Goal: Task Accomplishment & Management: Complete application form

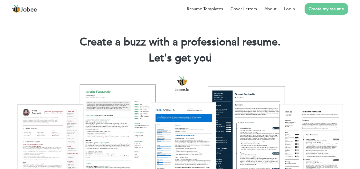
click at [333, 10] on link "Create my resume" at bounding box center [326, 8] width 43 height 11
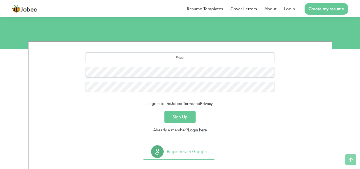
scroll to position [53, 0]
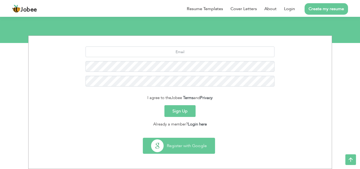
click at [173, 145] on button "Register with Google" at bounding box center [179, 145] width 72 height 15
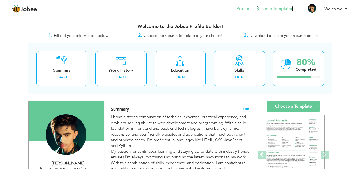
click at [276, 10] on link "Resume Templates" at bounding box center [275, 9] width 36 height 6
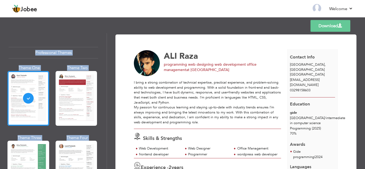
drag, startPoint x: 177, startPoint y: 46, endPoint x: 1, endPoint y: 62, distance: 177.7
click at [1, 62] on div "Professional Themes Theme One Theme Two Theme Three Theme Four" at bounding box center [182, 101] width 365 height 136
click at [20, 11] on img at bounding box center [16, 9] width 9 height 9
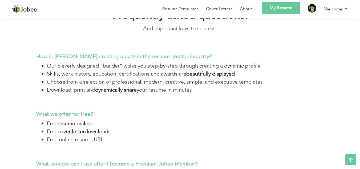
scroll to position [1400, 0]
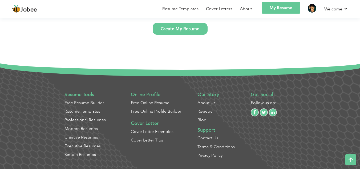
click at [189, 29] on link "Create My Resume" at bounding box center [180, 29] width 55 height 12
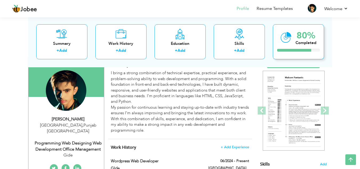
scroll to position [45, 0]
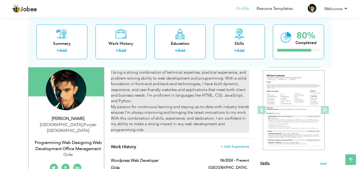
click at [244, 74] on div "I bring a strong combination of technical expertise, practical experience, and …" at bounding box center [180, 101] width 138 height 63
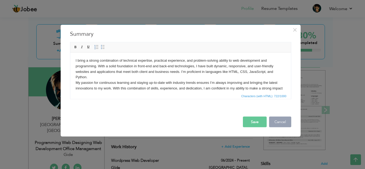
click at [282, 123] on button "Cancel" at bounding box center [280, 121] width 22 height 11
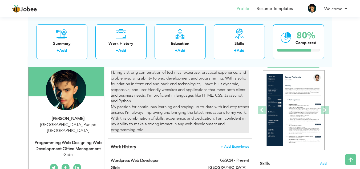
click at [234, 101] on div "I bring a strong combination of technical expertise, practical experience, and …" at bounding box center [180, 101] width 138 height 63
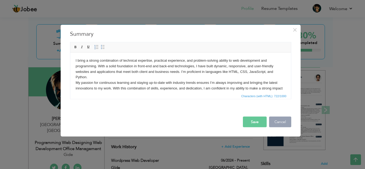
click at [275, 121] on button "Cancel" at bounding box center [280, 121] width 22 height 11
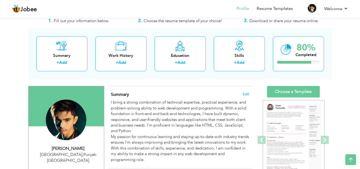
scroll to position [0, 0]
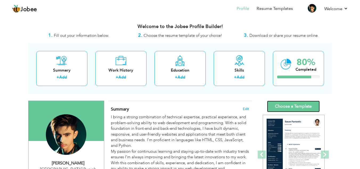
click at [290, 105] on link "Choose a Template" at bounding box center [293, 106] width 53 height 11
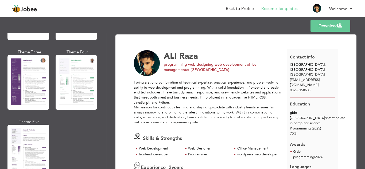
scroll to position [447, 0]
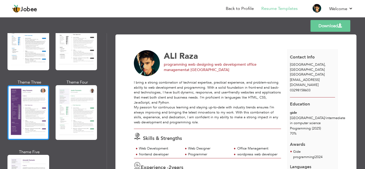
click at [24, 99] on div at bounding box center [28, 112] width 42 height 55
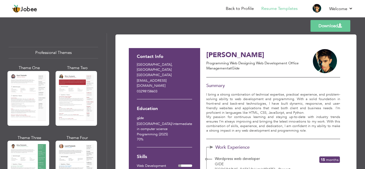
scroll to position [11, 0]
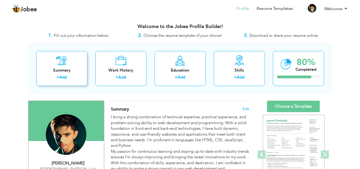
click at [81, 76] on div "+ Add" at bounding box center [62, 77] width 43 height 7
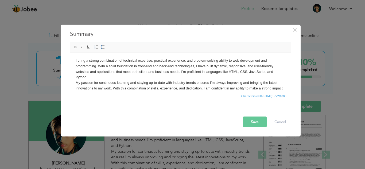
click at [286, 29] on div "× Summary I bring a strong combination of technical expertise, practical experi…" at bounding box center [181, 81] width 240 height 112
click at [296, 30] on span "×" at bounding box center [294, 30] width 5 height 10
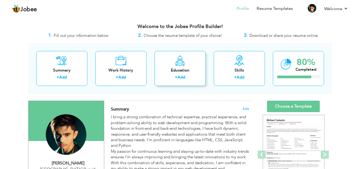
click at [189, 65] on div "Education + Add" at bounding box center [180, 68] width 51 height 35
radio input "true"
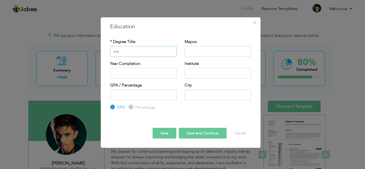
type input "m"
type input "Matriculation"
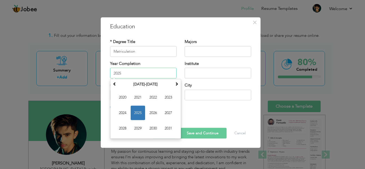
click at [140, 73] on input "2025" at bounding box center [143, 73] width 66 height 11
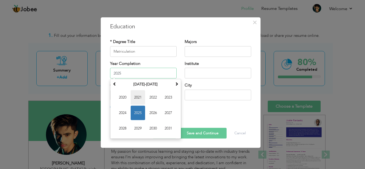
click at [138, 95] on span "2021" at bounding box center [137, 97] width 14 height 14
type input "2021"
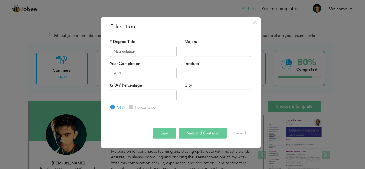
click at [188, 73] on input "text" at bounding box center [217, 73] width 66 height 11
click at [223, 73] on input "BISE LAhore" at bounding box center [217, 73] width 66 height 11
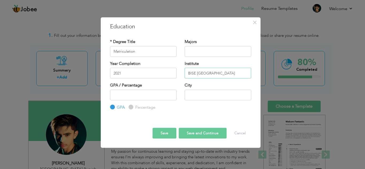
type input "BISE Lahore"
click at [141, 96] on input "number" at bounding box center [143, 94] width 66 height 11
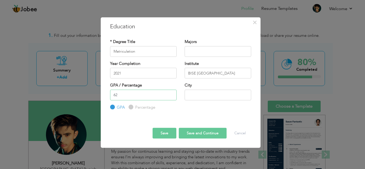
type input "62"
click at [131, 105] on input "Percentage" at bounding box center [129, 106] width 3 height 3
radio input "true"
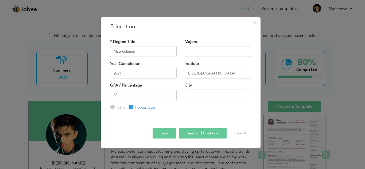
click at [199, 96] on input "text" at bounding box center [217, 94] width 66 height 11
type input "n"
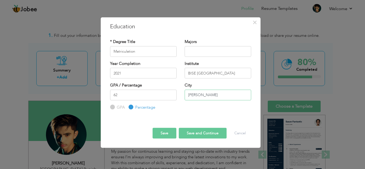
type input "Nankana Sahib"
click at [216, 133] on button "Save and Continue" at bounding box center [203, 133] width 48 height 11
radio input "true"
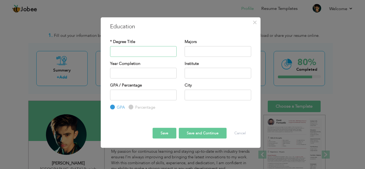
click at [138, 52] on input "text" at bounding box center [143, 51] width 66 height 11
type input "i"
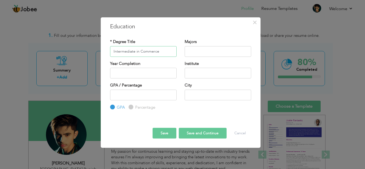
type input "Intermediate in Commerce"
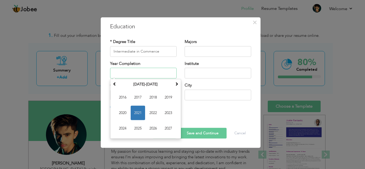
click at [130, 75] on input "text" at bounding box center [143, 73] width 66 height 11
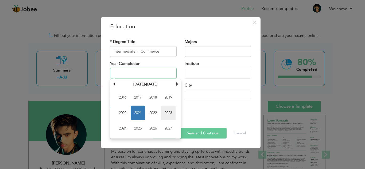
click at [169, 113] on span "2023" at bounding box center [168, 113] width 14 height 14
type input "2023"
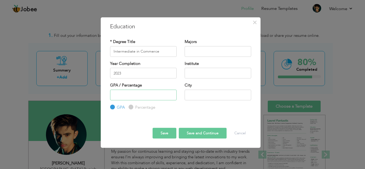
click at [149, 93] on input "number" at bounding box center [143, 94] width 66 height 11
click at [131, 108] on input "Percentage" at bounding box center [129, 106] width 3 height 3
radio input "true"
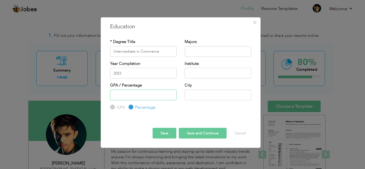
click at [128, 93] on input "number" at bounding box center [143, 94] width 66 height 11
type input "68"
click at [202, 72] on input "text" at bounding box center [217, 73] width 66 height 11
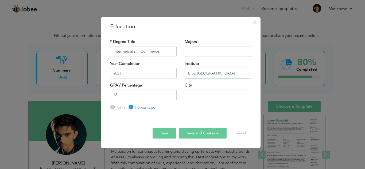
type input "BISE Faisalabad"
click at [196, 93] on input "text" at bounding box center [217, 94] width 66 height 11
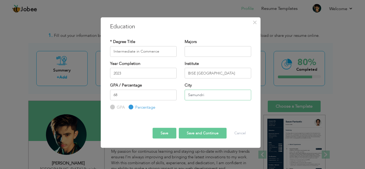
type input "Samundri"
click at [198, 135] on button "Save and Continue" at bounding box center [203, 133] width 48 height 11
radio input "true"
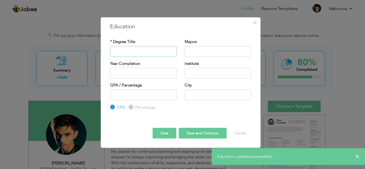
click at [148, 51] on input "text" at bounding box center [143, 51] width 66 height 11
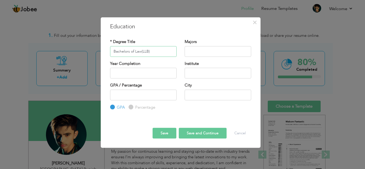
type input "Bachelors of Law(LLB)"
click at [193, 72] on input "text" at bounding box center [217, 73] width 66 height 11
type input "Punjab University Lahore"
click at [200, 132] on button "Save and Continue" at bounding box center [203, 133] width 48 height 11
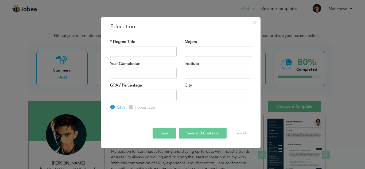
click at [164, 135] on button "Save" at bounding box center [164, 133] width 24 height 11
click at [255, 22] on span "×" at bounding box center [254, 22] width 5 height 10
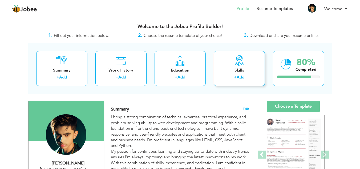
click at [234, 67] on div "Skills + Add" at bounding box center [239, 68] width 51 height 35
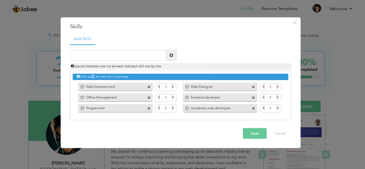
click at [149, 86] on span at bounding box center [148, 86] width 3 height 3
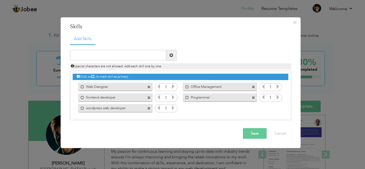
click at [149, 86] on span at bounding box center [148, 86] width 3 height 3
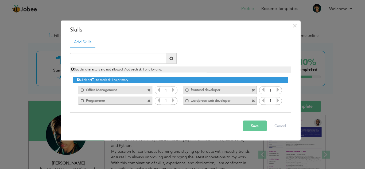
click at [149, 86] on span at bounding box center [149, 89] width 5 height 6
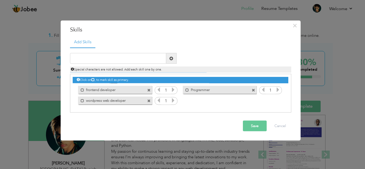
click at [148, 90] on span at bounding box center [148, 89] width 3 height 3
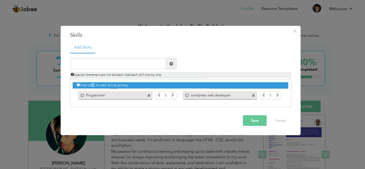
click at [148, 90] on div "Mark as primary skill. Programmer" at bounding box center [114, 95] width 82 height 11
click at [148, 94] on span at bounding box center [148, 95] width 3 height 3
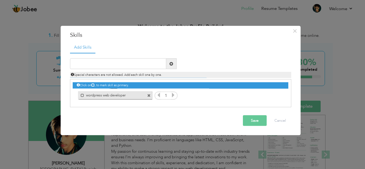
click at [148, 94] on span at bounding box center [148, 95] width 3 height 3
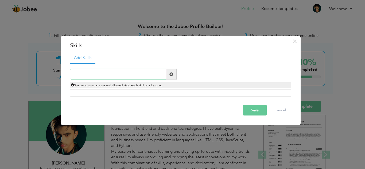
click at [120, 75] on input "text" at bounding box center [118, 74] width 96 height 11
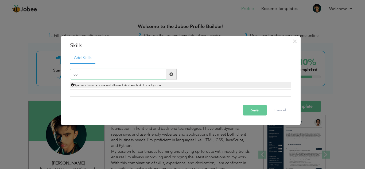
type input "c"
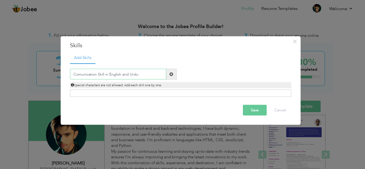
type input "Comunication Skill in English and Urdu"
click at [249, 113] on button "Save" at bounding box center [255, 110] width 24 height 11
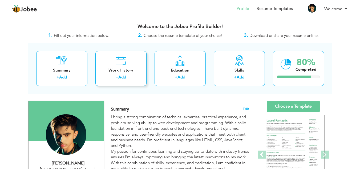
click at [126, 72] on div "Work History" at bounding box center [121, 71] width 43 height 6
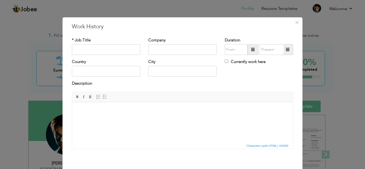
click at [101, 104] on html at bounding box center [182, 110] width 220 height 16
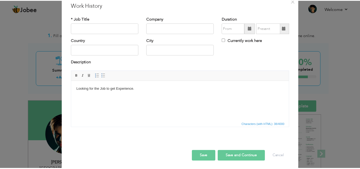
scroll to position [23, 0]
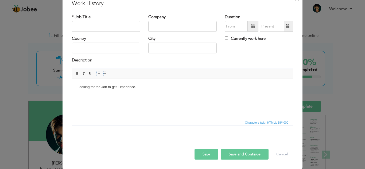
click at [204, 153] on button "Save" at bounding box center [206, 154] width 24 height 11
click at [76, 26] on input "Htel Managment" at bounding box center [106, 26] width 68 height 11
type input "Hotel Managment"
click at [201, 157] on button "Save" at bounding box center [206, 154] width 24 height 11
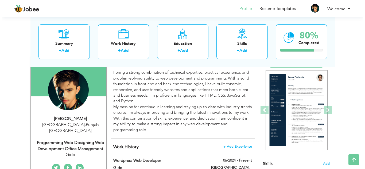
scroll to position [53, 0]
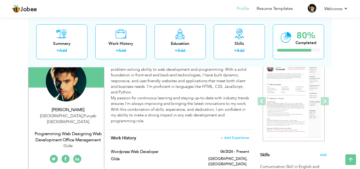
click at [73, 108] on div "ALI Raza" at bounding box center [69, 110] width 72 height 6
type input "ALI"
type input "Raza"
type input "03298158603"
select select "number:166"
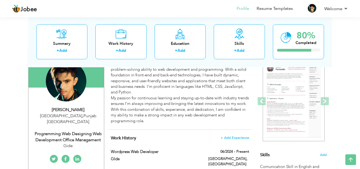
type input "Punjab"
type input "Lahore"
select select "number:4"
type input "Gide"
type input "programming web designing web development office management"
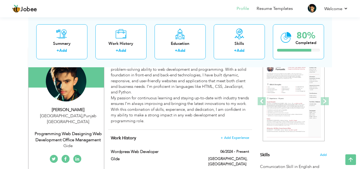
type input "https://www.linkedin.com/in/ali-raza-a8982536b/?trk=eml-email_interested_candid…"
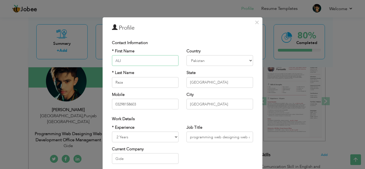
click at [138, 58] on input "ALI" at bounding box center [145, 60] width 66 height 11
type input "A"
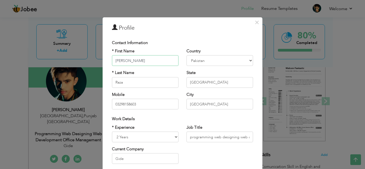
type input "Muhammad Faizan"
click at [141, 82] on input "Raza" at bounding box center [145, 82] width 66 height 11
type input "R"
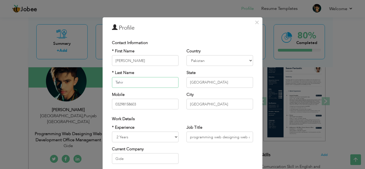
type input "Tahir"
click at [152, 107] on input "03298158603" at bounding box center [145, 104] width 66 height 11
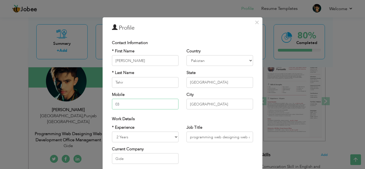
type input "0"
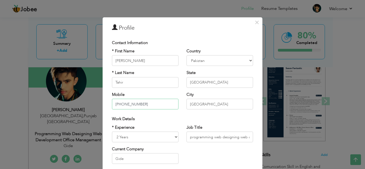
type input "+923077003679"
click at [170, 138] on select "Entry Level Less than 1 Year 1 Year 2 Years 3 Years 4 Years 5 Years 6 Years 7 Y…" at bounding box center [145, 137] width 66 height 11
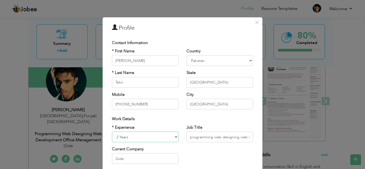
select select "number:1"
click at [112, 132] on select "Entry Level Less than 1 Year 1 Year 2 Years 3 Years 4 Years 5 Years 6 Years 7 Y…" at bounding box center [145, 137] width 66 height 11
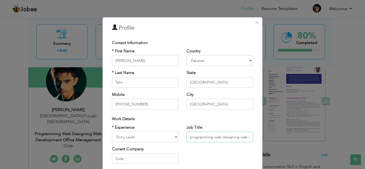
click at [243, 138] on input "programming web designing web development office management" at bounding box center [219, 137] width 66 height 11
click at [245, 137] on input "development office management" at bounding box center [219, 137] width 66 height 11
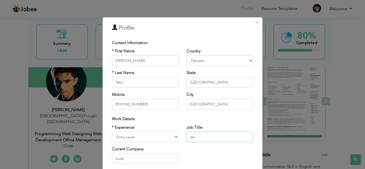
type input "d"
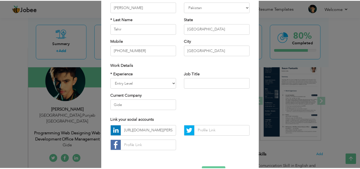
scroll to position [72, 0]
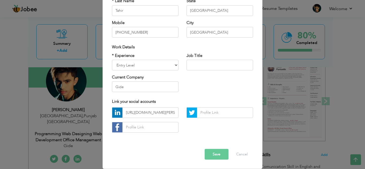
click at [213, 156] on button "Save" at bounding box center [216, 154] width 24 height 11
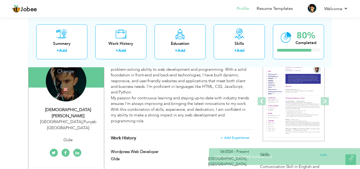
click at [65, 89] on icon at bounding box center [65, 89] width 5 height 5
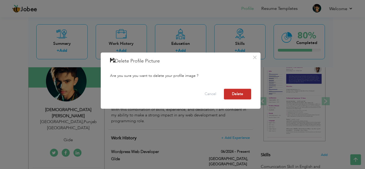
click at [235, 96] on button "Delete" at bounding box center [237, 94] width 27 height 11
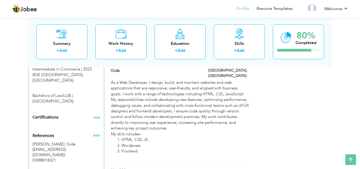
scroll to position [310, 0]
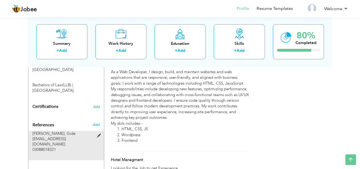
click at [99, 134] on span at bounding box center [100, 136] width 7 height 4
type input "Muhammad Abdul Malik"
type input "Gide"
type input "alirazaking7867861@gmail.com"
type input "03088018321"
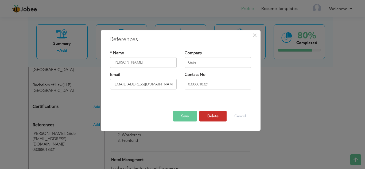
click at [215, 116] on button "Delete" at bounding box center [212, 116] width 27 height 11
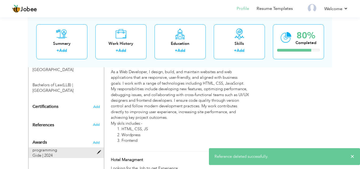
click at [99, 150] on span at bounding box center [100, 152] width 7 height 4
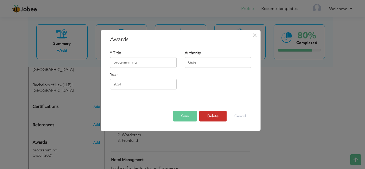
click at [207, 117] on button "Delete" at bounding box center [212, 116] width 27 height 11
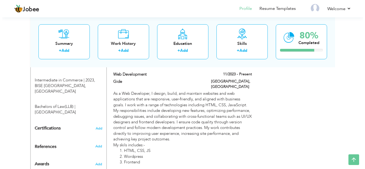
scroll to position [279, 0]
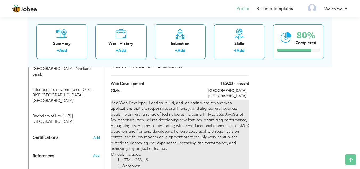
click at [241, 100] on div "As a Web Developer, I design, build, and maintain websites and web applications…" at bounding box center [180, 137] width 138 height 74
type input "Web development"
type input "Gide"
type input "11/2023"
type input "Pakistan"
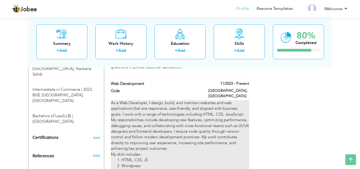
type input "Lahore"
checkbox input "true"
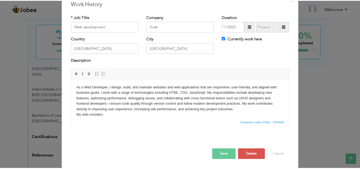
scroll to position [23, 0]
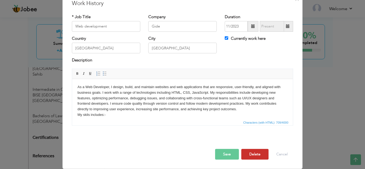
click at [250, 151] on button "Delete" at bounding box center [254, 154] width 27 height 11
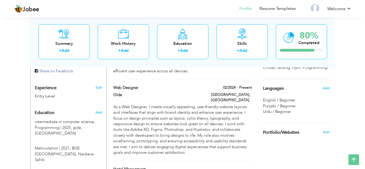
scroll to position [183, 0]
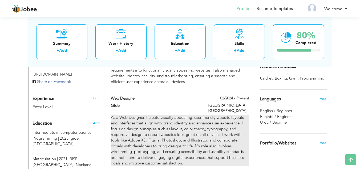
click at [199, 117] on div "As a Web Designer, I create visually appealing, user-friendly website layouts a…" at bounding box center [180, 140] width 138 height 51
type input "Web Designer"
type input "GIde"
type input "02/2024"
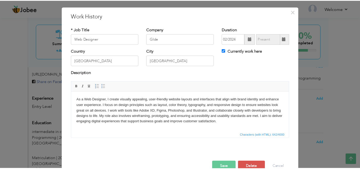
scroll to position [11, 0]
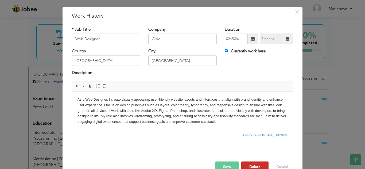
click at [256, 165] on button "Delete" at bounding box center [254, 166] width 27 height 11
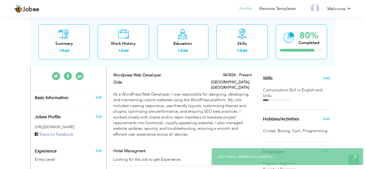
scroll to position [129, 0]
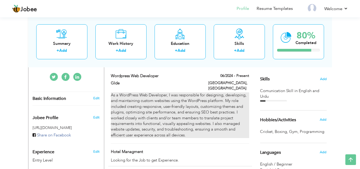
click at [163, 109] on div "As a WordPress Web Developer, I was responsible for designing, developing, and …" at bounding box center [180, 115] width 138 height 46
type input "Wordpress web developer"
type input "06/2024"
type input "Pakistab"
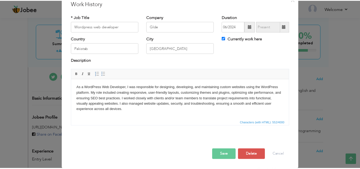
scroll to position [23, 0]
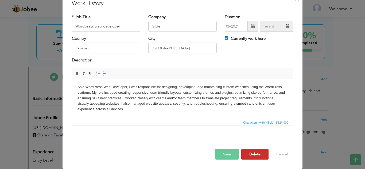
click at [254, 153] on button "Delete" at bounding box center [254, 154] width 27 height 11
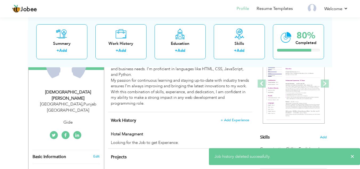
scroll to position [22, 0]
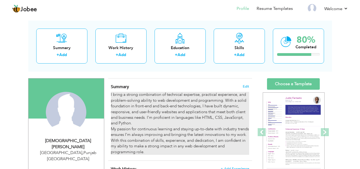
click at [175, 117] on div "I bring a strong combination of technical expertise, practical experience, and …" at bounding box center [180, 123] width 138 height 63
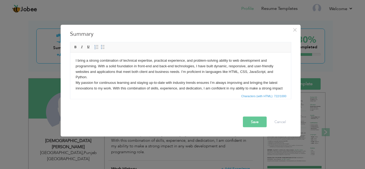
click at [274, 89] on body "I bring a strong combination of technical expertise, practical experience, and …" at bounding box center [180, 77] width 210 height 39
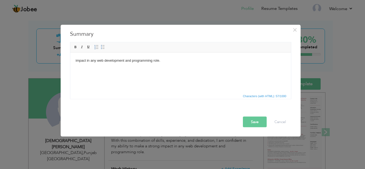
click at [268, 66] on html "impact in any web development and programming role." at bounding box center [180, 60] width 220 height 16
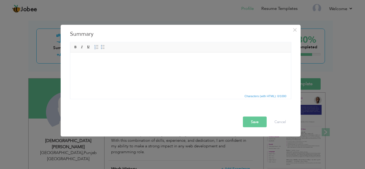
click at [258, 123] on button "Save" at bounding box center [255, 121] width 24 height 11
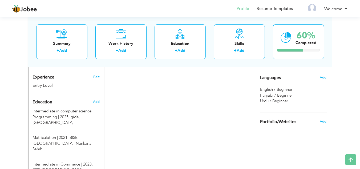
scroll to position [193, 0]
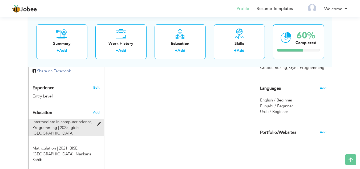
click at [99, 122] on span at bounding box center [100, 124] width 7 height 4
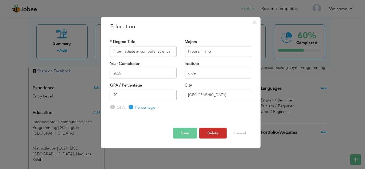
click at [214, 133] on button "Delete" at bounding box center [212, 133] width 27 height 11
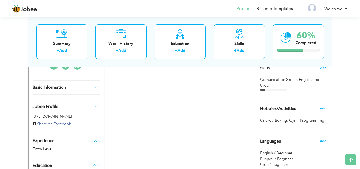
scroll to position [140, 0]
click at [325, 110] on span "Add" at bounding box center [323, 108] width 7 height 5
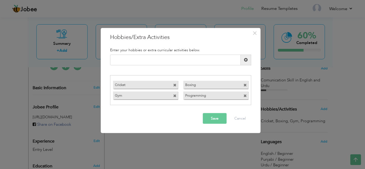
click at [175, 84] on span at bounding box center [174, 85] width 3 height 3
click at [176, 96] on span at bounding box center [174, 95] width 3 height 3
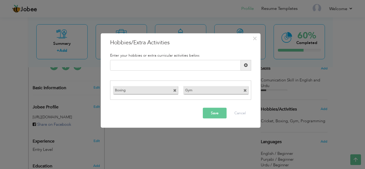
click at [175, 90] on span at bounding box center [174, 90] width 3 height 3
click at [180, 68] on input "text" at bounding box center [175, 65] width 130 height 11
click at [209, 112] on button "Save" at bounding box center [215, 113] width 24 height 11
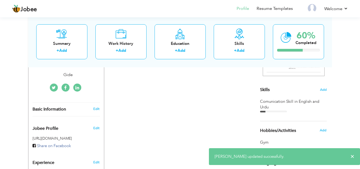
scroll to position [108, 0]
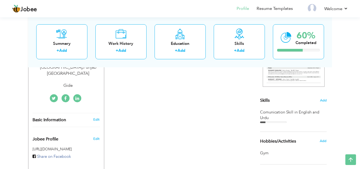
click at [279, 118] on div "Comunication Skill in English and Urdu" at bounding box center [293, 114] width 67 height 11
click at [282, 121] on div "Comunication Skill in English and Urdu" at bounding box center [293, 116] width 67 height 14
click at [300, 112] on div "Comunication Skill in English and Urdu" at bounding box center [293, 114] width 67 height 11
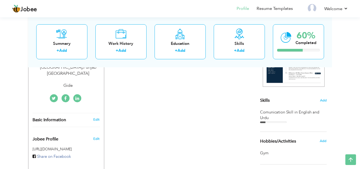
click at [264, 116] on div "Comunication Skill in English and Urdu" at bounding box center [293, 114] width 67 height 11
click at [269, 121] on div at bounding box center [273, 122] width 27 height 2
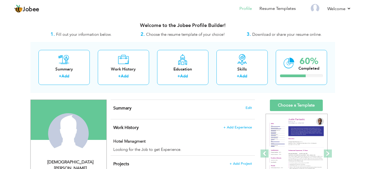
scroll to position [0, 0]
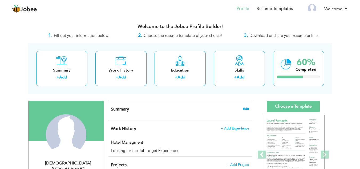
click at [247, 109] on span "Edit" at bounding box center [246, 109] width 6 height 4
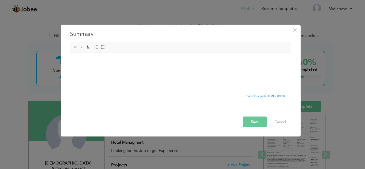
drag, startPoint x: 221, startPoint y: 84, endPoint x: 319, endPoint y: 75, distance: 97.8
click at [221, 69] on html at bounding box center [180, 60] width 220 height 16
click at [107, 60] on body at bounding box center [180, 61] width 210 height 6
click at [114, 62] on span "Paste" at bounding box center [128, 63] width 28 height 6
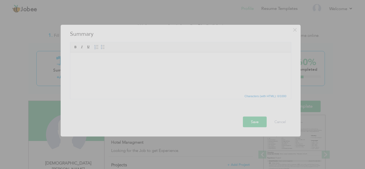
click at [100, 60] on div at bounding box center [182, 84] width 365 height 169
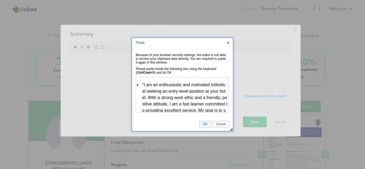
scroll to position [20, 0]
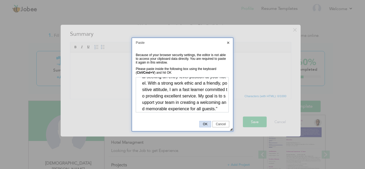
click at [205, 124] on span "OK" at bounding box center [204, 124] width 11 height 4
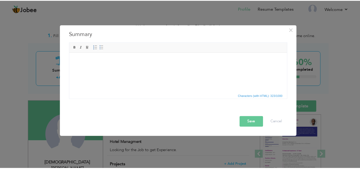
scroll to position [0, 0]
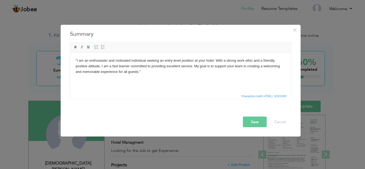
click at [254, 120] on button "Save" at bounding box center [255, 121] width 24 height 11
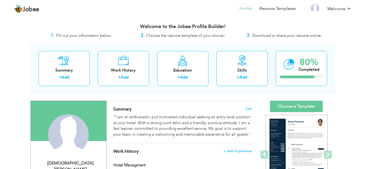
scroll to position [11, 0]
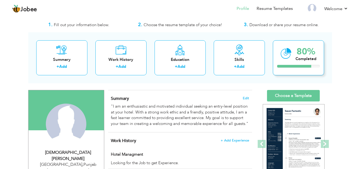
click at [291, 67] on div at bounding box center [295, 66] width 34 height 3
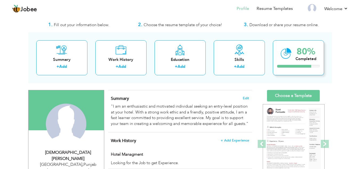
click at [291, 69] on div "80% Completed" at bounding box center [298, 57] width 51 height 35
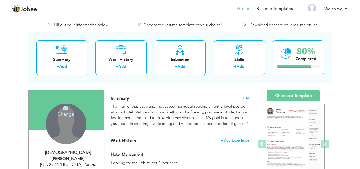
click at [73, 119] on div "Change Remove" at bounding box center [66, 124] width 41 height 41
click at [67, 114] on h4 "Change" at bounding box center [66, 110] width 38 height 13
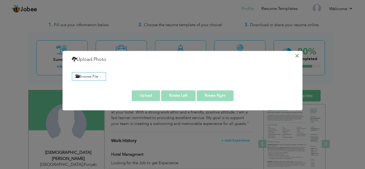
click at [295, 55] on button "×" at bounding box center [296, 55] width 9 height 9
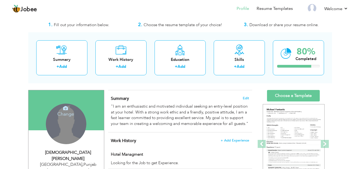
click at [69, 126] on div "Change Remove" at bounding box center [66, 124] width 41 height 41
click at [66, 110] on icon at bounding box center [65, 108] width 5 height 5
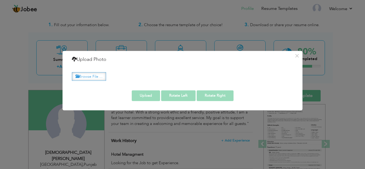
click at [98, 78] on label "Browse File ..." at bounding box center [89, 76] width 34 height 8
click at [0, 0] on input "Browse File ..." at bounding box center [0, 0] width 0 height 0
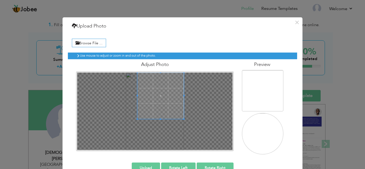
click at [172, 84] on span at bounding box center [160, 95] width 46 height 46
click at [272, 135] on img at bounding box center [258, 147] width 52 height 69
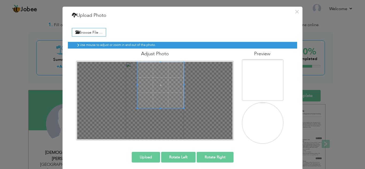
scroll to position [13, 0]
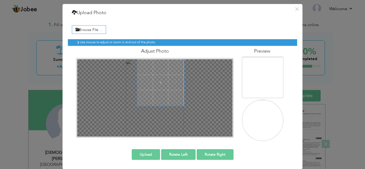
click at [208, 156] on button "Rotate Right" at bounding box center [214, 154] width 37 height 11
click at [165, 77] on div at bounding box center [159, 80] width 43 height 43
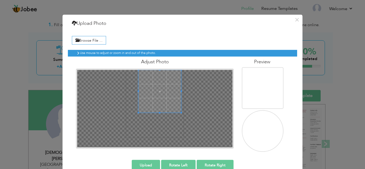
scroll to position [0, 0]
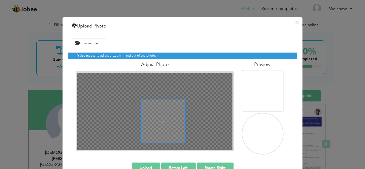
click at [156, 93] on div at bounding box center [154, 110] width 155 height 77
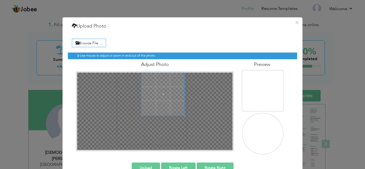
click at [160, 71] on div at bounding box center [155, 111] width 158 height 80
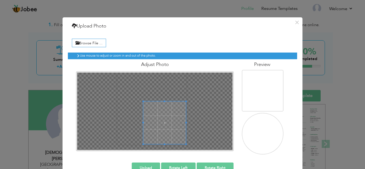
click at [160, 69] on div "Adjust Photo" at bounding box center [155, 105] width 166 height 92
click at [134, 84] on div at bounding box center [154, 110] width 155 height 77
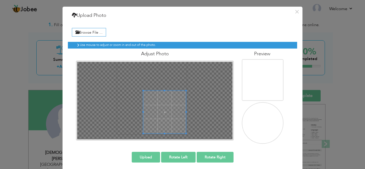
scroll to position [13, 0]
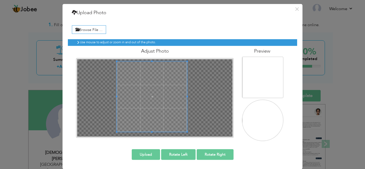
click at [114, 161] on div "× Upload Photo Browse File ... Adjust Photo Preview Upload Rotate Left" at bounding box center [182, 86] width 240 height 165
click at [149, 116] on span at bounding box center [152, 96] width 70 height 70
click at [152, 96] on span at bounding box center [152, 96] width 70 height 70
click at [215, 116] on div at bounding box center [154, 97] width 155 height 77
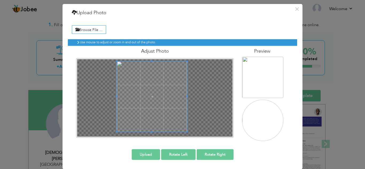
click at [199, 144] on div "Browse File ... Preview" at bounding box center [182, 82] width 229 height 126
click at [204, 131] on div at bounding box center [154, 97] width 155 height 77
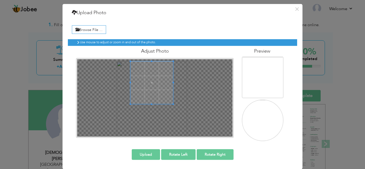
click at [160, 98] on div at bounding box center [151, 82] width 43 height 43
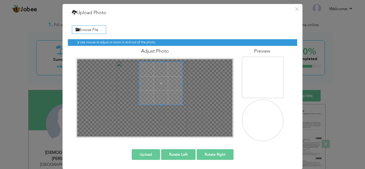
click at [160, 82] on span at bounding box center [160, 83] width 43 height 43
click at [142, 154] on button "Upload" at bounding box center [146, 154] width 28 height 11
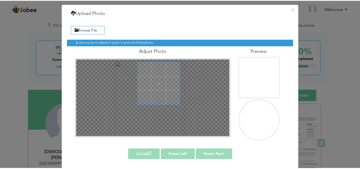
scroll to position [0, 0]
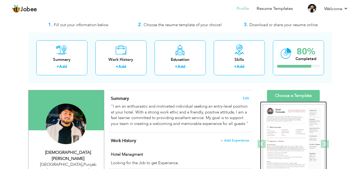
click at [281, 132] on div at bounding box center [260, 143] width 833 height 85
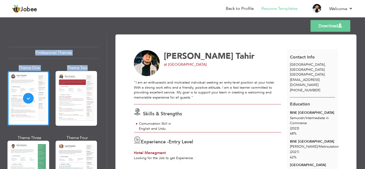
drag, startPoint x: 85, startPoint y: 60, endPoint x: 90, endPoint y: 30, distance: 30.5
click at [90, 30] on div "Templates Download Professional Themes Theme One Theme Two Theme Three Theme Fo…" at bounding box center [182, 92] width 365 height 153
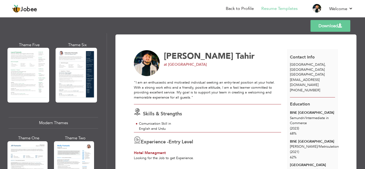
scroll to position [115, 0]
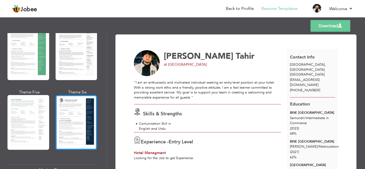
click at [80, 104] on div at bounding box center [77, 122] width 42 height 55
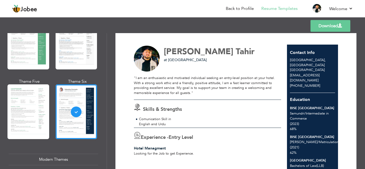
scroll to position [0, 0]
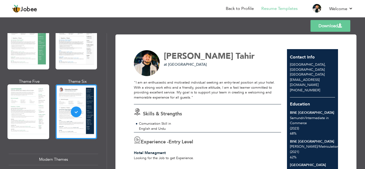
click at [322, 26] on link "Download" at bounding box center [330, 26] width 40 height 12
click at [212, 26] on div "Templates Download" at bounding box center [182, 25] width 365 height 17
click at [236, 10] on link "Back to Profile" at bounding box center [239, 9] width 28 height 6
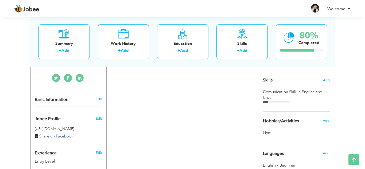
scroll to position [117, 0]
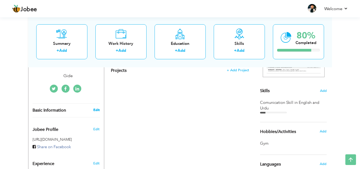
click at [97, 108] on link "Edit" at bounding box center [96, 110] width 6 height 5
type input "[PERSON_NAME]"
type input "Tahir"
type input "[PHONE_NUMBER]"
select select "number:166"
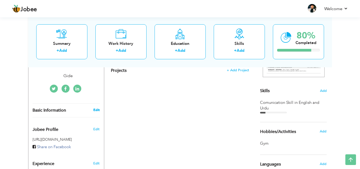
type input "[GEOGRAPHIC_DATA]"
type input "Lahore"
select select "number:1"
type input "Gide"
type input "https://www.linkedin.com/in/ali-raza-a8982536b/?trk=eml-email_interested_candid…"
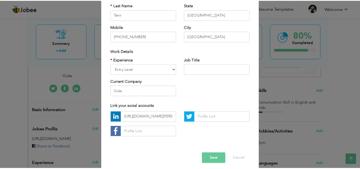
scroll to position [72, 0]
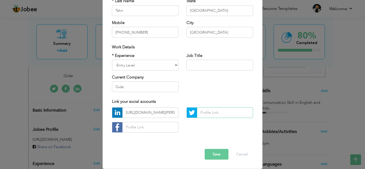
click at [212, 113] on input "text" at bounding box center [225, 112] width 56 height 11
click at [164, 112] on input "https://www.linkedin.com/in/ali-raza-a8982536b/?trk=eml-email_interested_candid…" at bounding box center [150, 112] width 56 height 11
click at [219, 112] on input "text" at bounding box center [225, 112] width 56 height 11
click at [218, 153] on button "Save" at bounding box center [216, 154] width 24 height 11
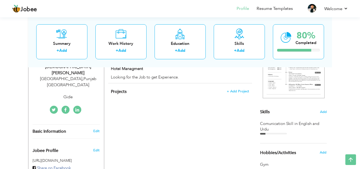
scroll to position [107, 0]
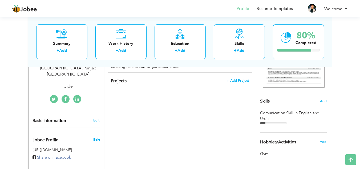
click at [98, 137] on span "Edit" at bounding box center [96, 139] width 6 height 5
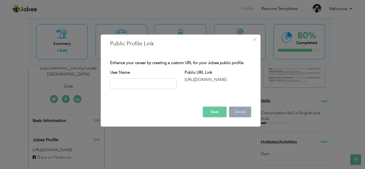
click at [244, 114] on button "Cancel" at bounding box center [240, 111] width 22 height 11
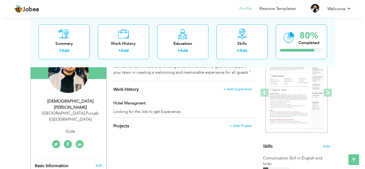
scroll to position [64, 0]
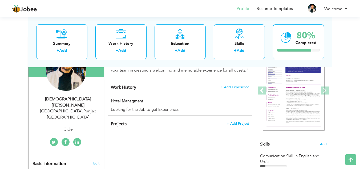
click at [69, 126] on div "Gide" at bounding box center [69, 129] width 72 height 6
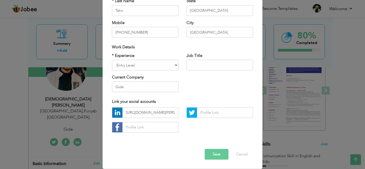
scroll to position [0, 0]
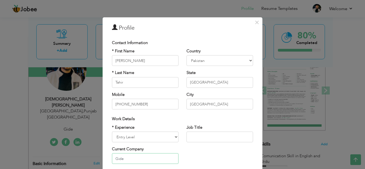
click at [156, 162] on input "Gide" at bounding box center [145, 158] width 66 height 11
type input "G"
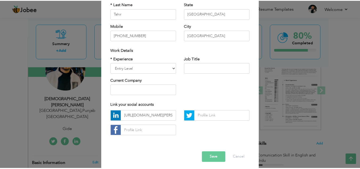
scroll to position [72, 0]
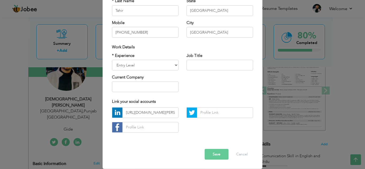
click at [212, 156] on button "Save" at bounding box center [216, 154] width 24 height 11
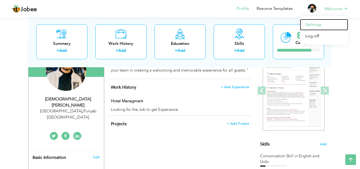
click at [314, 23] on link "Settings" at bounding box center [324, 24] width 48 height 11
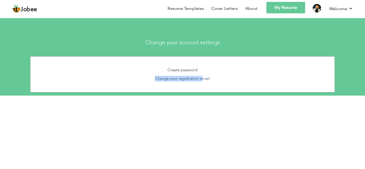
drag, startPoint x: 205, startPoint y: 54, endPoint x: 204, endPoint y: 78, distance: 23.5
click at [204, 78] on section "Change your account settings Create password Change your registration email × C…" at bounding box center [182, 55] width 365 height 80
click at [216, 77] on div "Change your registration email" at bounding box center [182, 79] width 296 height 6
click at [205, 78] on link "Change your registration email" at bounding box center [182, 78] width 55 height 5
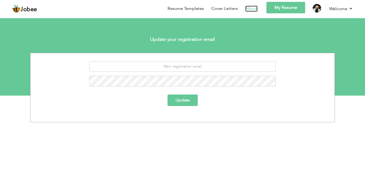
click at [253, 9] on link "About" at bounding box center [251, 9] width 12 height 6
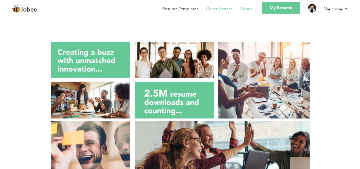
click at [221, 7] on link "Cover Letters" at bounding box center [219, 9] width 26 height 6
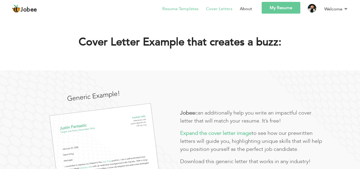
click at [168, 9] on link "Resume Templates" at bounding box center [181, 9] width 36 height 6
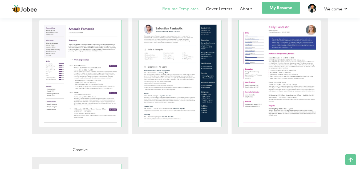
scroll to position [1142, 0]
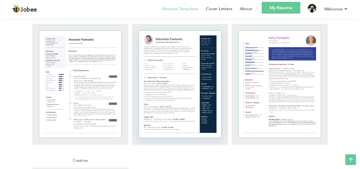
click at [200, 66] on div at bounding box center [180, 84] width 83 height 107
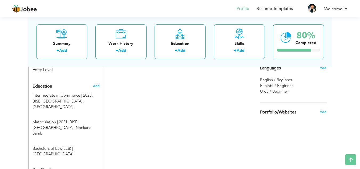
scroll to position [203, 0]
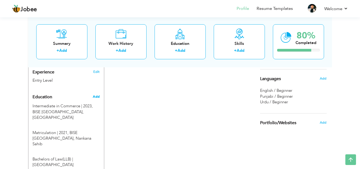
click at [98, 94] on span "Add" at bounding box center [96, 96] width 7 height 5
radio input "true"
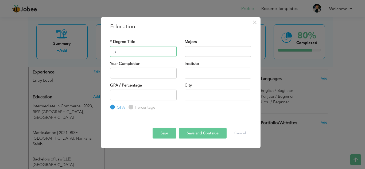
type input "j"
click at [111, 52] on input "Japanese Language" at bounding box center [143, 51] width 66 height 11
click at [123, 51] on input "Also learning Japanese Language" at bounding box center [143, 51] width 66 height 11
type input "Also Learning Japanese Language"
click at [164, 132] on button "Save" at bounding box center [164, 133] width 24 height 11
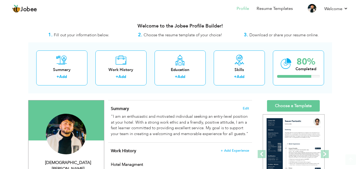
scroll to position [0, 0]
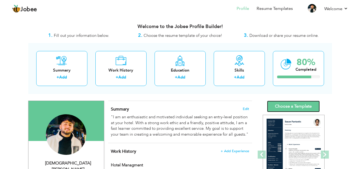
click at [298, 105] on link "Choose a Template" at bounding box center [293, 106] width 53 height 11
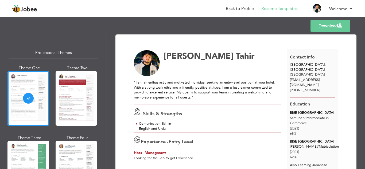
click at [326, 77] on div "[EMAIL_ADDRESS][DOMAIN_NAME]" at bounding box center [312, 82] width 51 height 10
click at [318, 77] on span "[EMAIL_ADDRESS][DOMAIN_NAME]" at bounding box center [305, 82] width 30 height 10
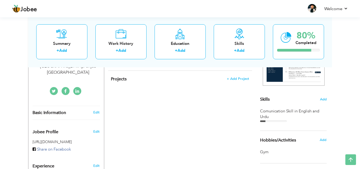
scroll to position [108, 0]
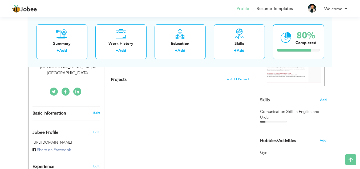
click at [96, 110] on link "Edit" at bounding box center [96, 112] width 6 height 5
type input "[PERSON_NAME]"
type input "Tahir"
type input "[PHONE_NUMBER]"
select select "number:166"
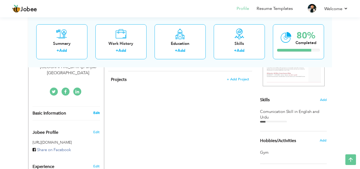
type input "[GEOGRAPHIC_DATA]"
select select "number:1"
type input "[URL][DOMAIN_NAME][PERSON_NAME]"
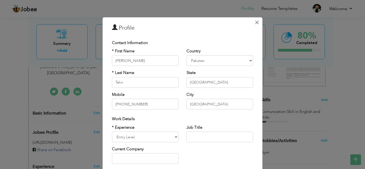
click at [255, 21] on span "×" at bounding box center [256, 22] width 5 height 10
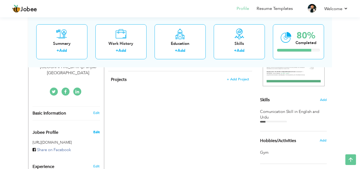
click at [95, 130] on span "Edit" at bounding box center [96, 132] width 6 height 5
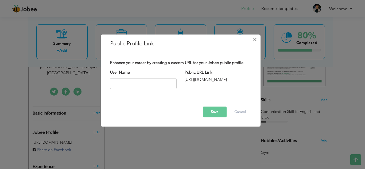
click at [256, 40] on span "×" at bounding box center [254, 40] width 5 height 10
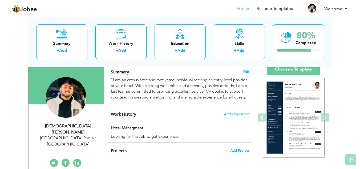
scroll to position [0, 0]
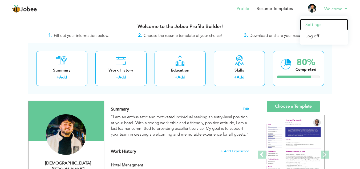
click at [318, 24] on link "Settings" at bounding box center [324, 24] width 48 height 11
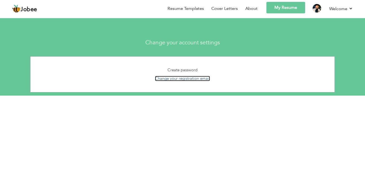
click at [188, 80] on link "Change your registration email" at bounding box center [182, 78] width 55 height 5
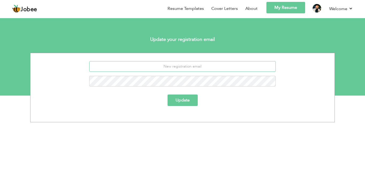
click at [199, 65] on input "email" at bounding box center [182, 66] width 187 height 11
type input "mu"
